Goal: Task Accomplishment & Management: Complete application form

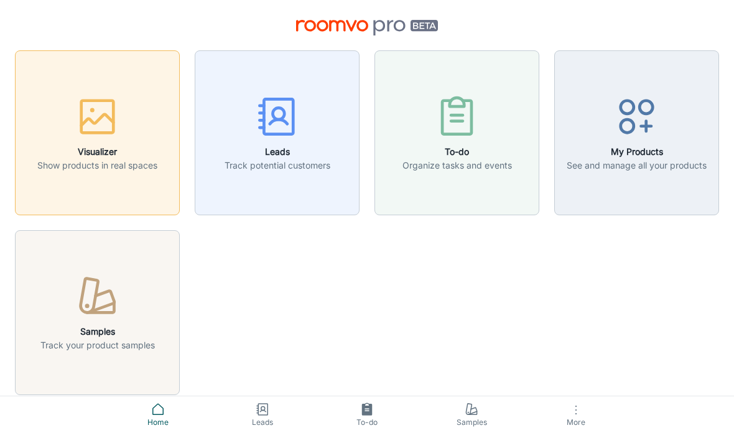
click at [124, 133] on div "button" at bounding box center [97, 119] width 120 height 52
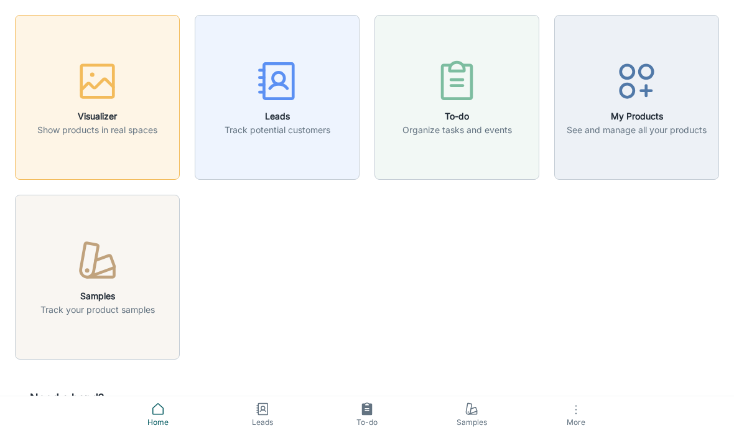
scroll to position [34, 0]
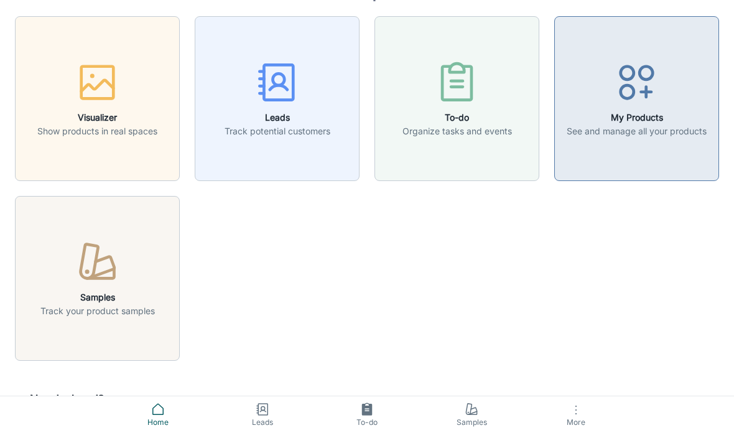
click at [646, 96] on line "button" at bounding box center [646, 91] width 0 height 10
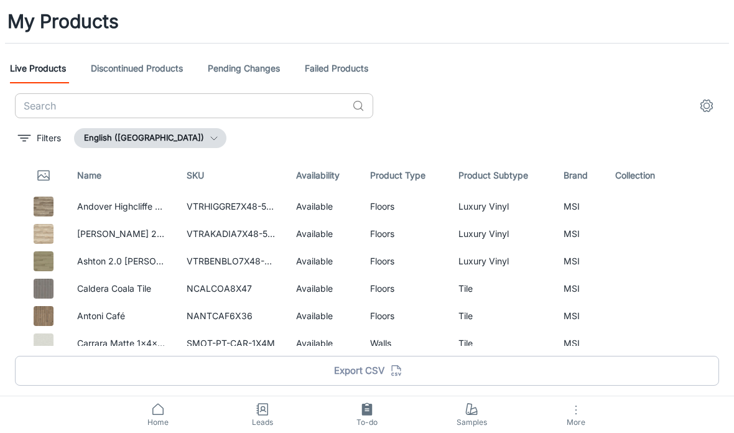
click at [142, 107] on input "text" at bounding box center [181, 105] width 332 height 25
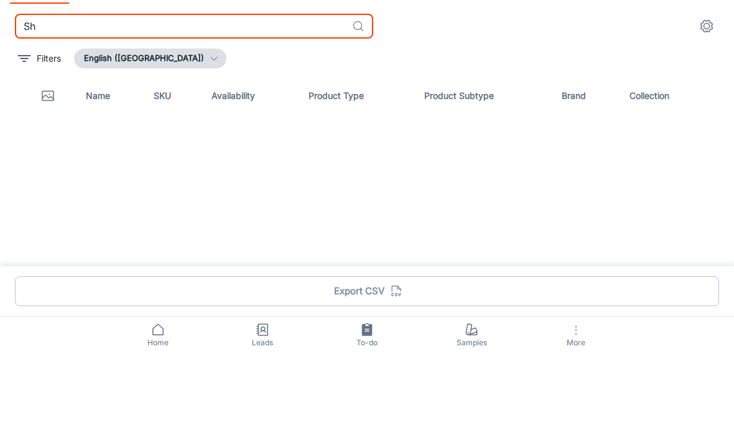
type input "S"
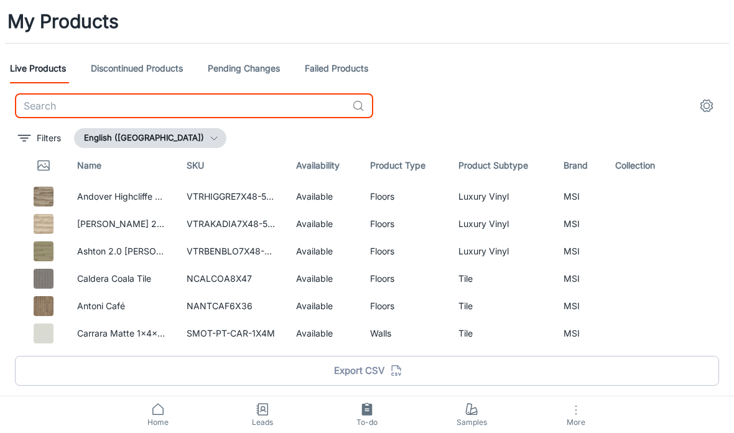
scroll to position [4, 0]
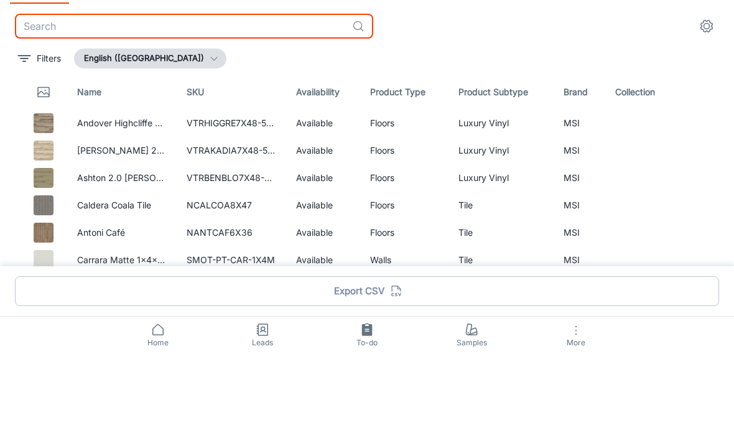
click at [157, 402] on icon at bounding box center [158, 409] width 15 height 15
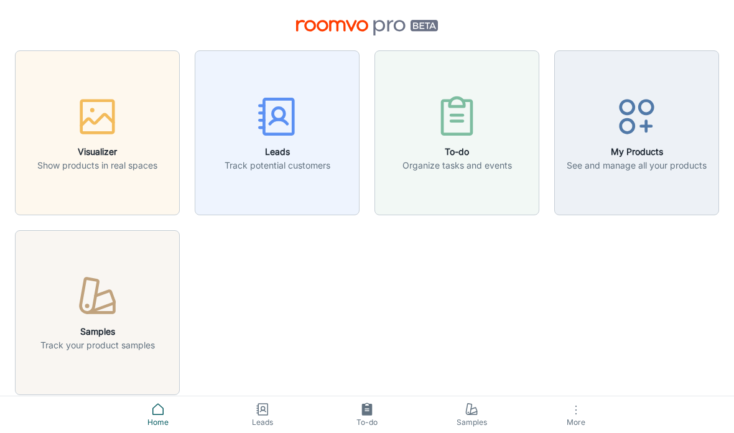
click at [572, 403] on icon "button" at bounding box center [576, 410] width 15 height 15
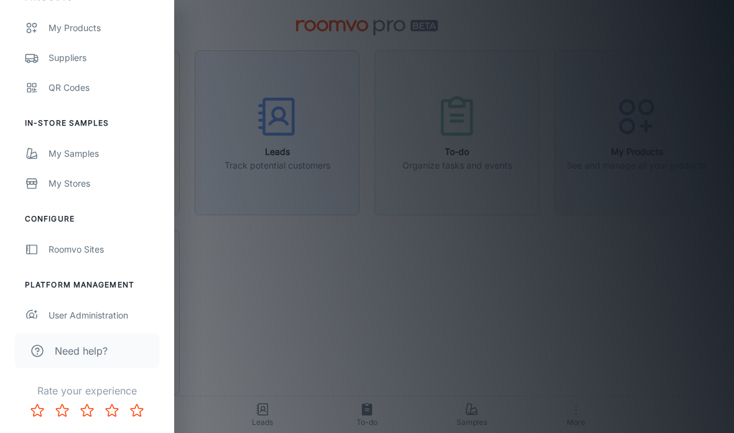
scroll to position [269, 0]
click at [83, 65] on link "Suppliers" at bounding box center [87, 56] width 174 height 30
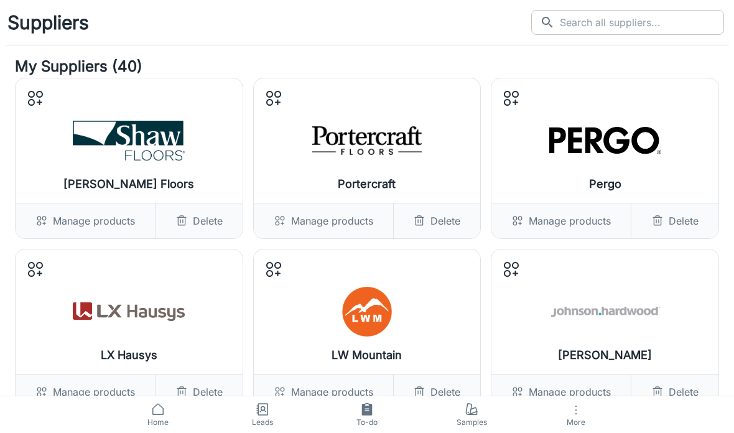
click at [649, 19] on input "text" at bounding box center [642, 22] width 164 height 25
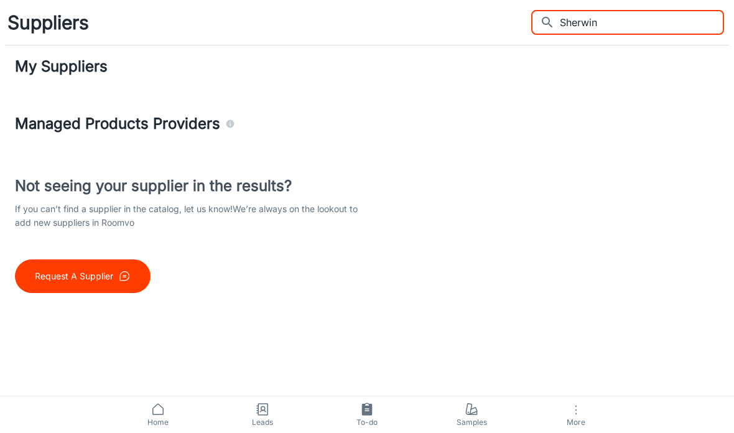
type input "Sherwin"
click at [109, 280] on p "Request A Supplier" at bounding box center [74, 276] width 78 height 14
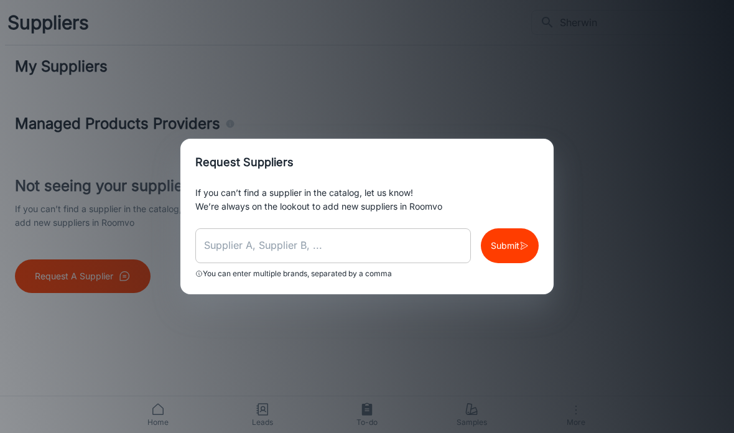
click at [294, 248] on input "text" at bounding box center [333, 245] width 276 height 35
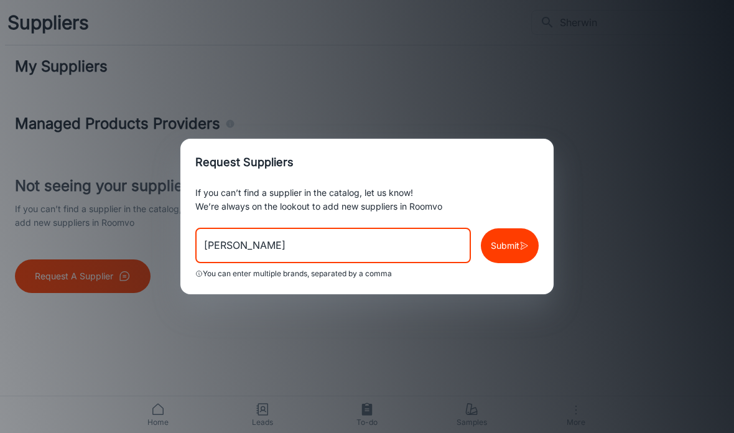
type input "[PERSON_NAME]"
click at [507, 245] on p "Submit" at bounding box center [505, 246] width 29 height 14
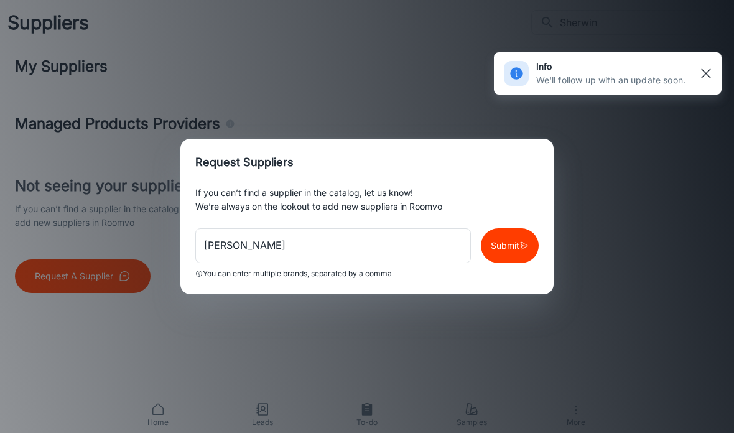
click at [704, 72] on line "button" at bounding box center [706, 73] width 9 height 9
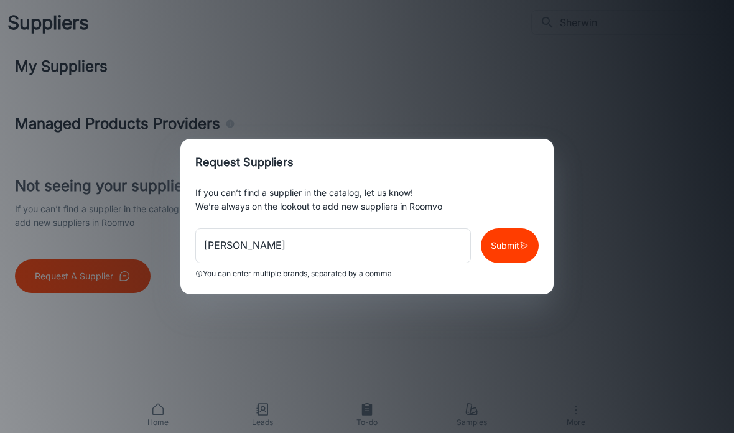
click at [616, 151] on div "Request Suppliers If you can’t find a supplier in the catalog, let us know! We’…" at bounding box center [367, 216] width 734 height 433
